Goal: Browse casually: Explore the website without a specific task or goal

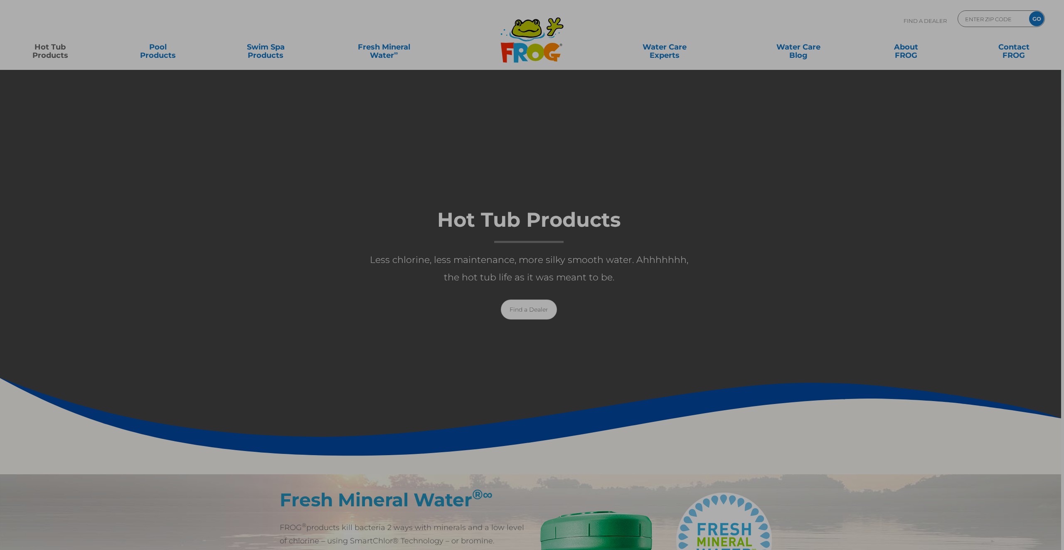
scroll to position [69, 0]
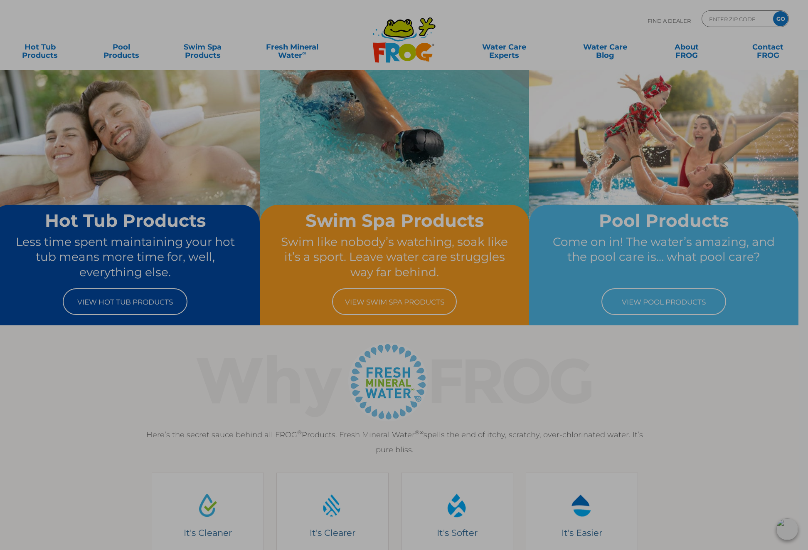
scroll to position [7, 0]
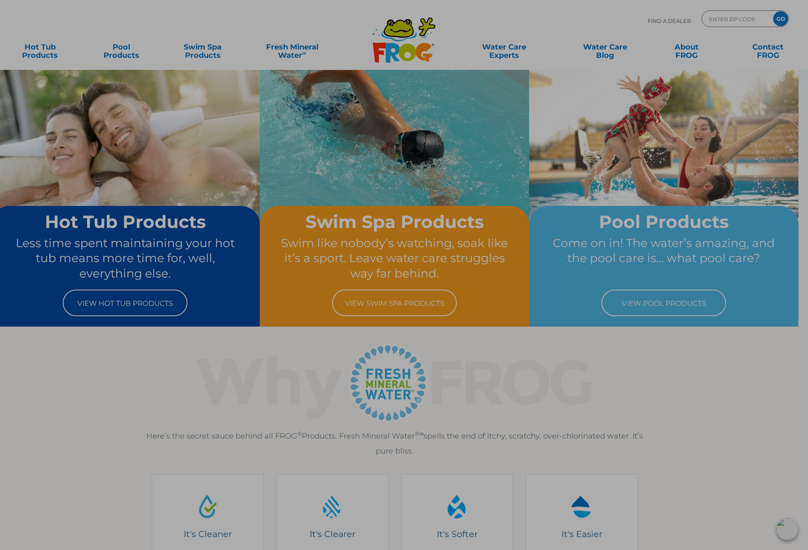
click at [787, 533] on img at bounding box center [788, 529] width 22 height 22
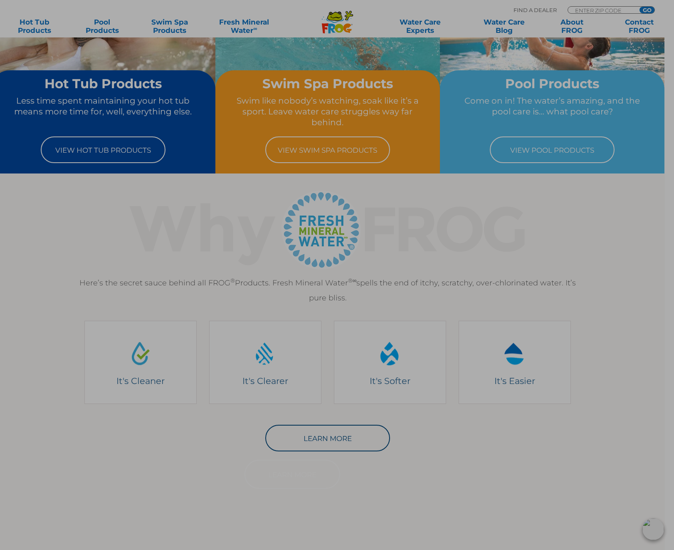
scroll to position [128, 0]
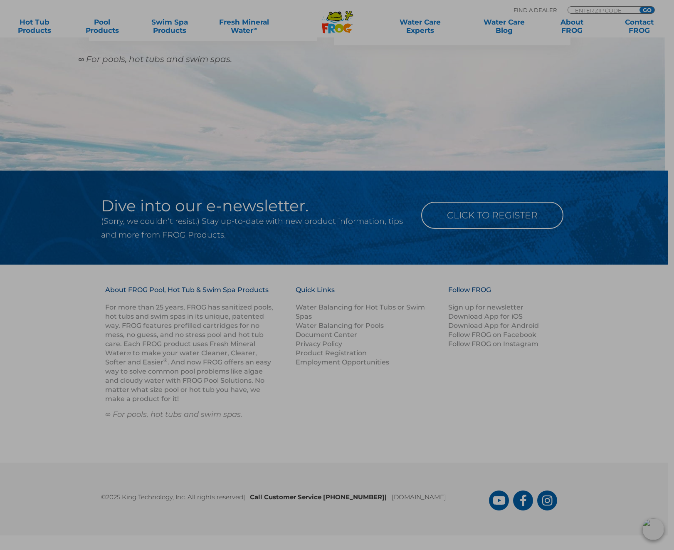
scroll to position [1022, 0]
click at [656, 531] on img at bounding box center [653, 529] width 22 height 22
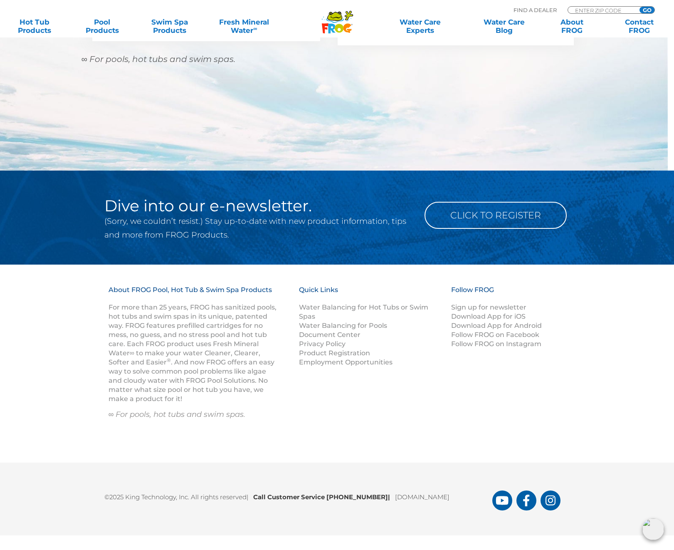
click at [657, 527] on img at bounding box center [653, 529] width 22 height 22
